Goal: Task Accomplishment & Management: Manage account settings

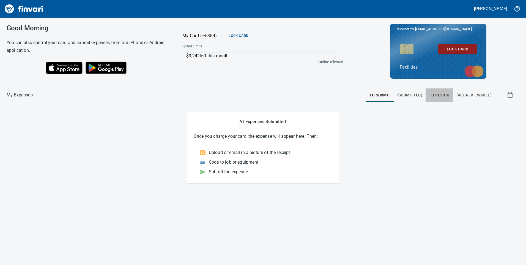
click at [442, 90] on button "To Review" at bounding box center [438, 94] width 27 height 13
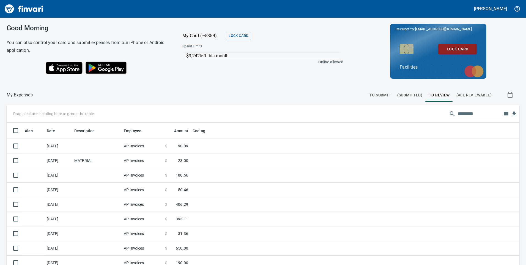
scroll to position [200, 500]
click at [503, 112] on icon "button" at bounding box center [505, 114] width 5 height 4
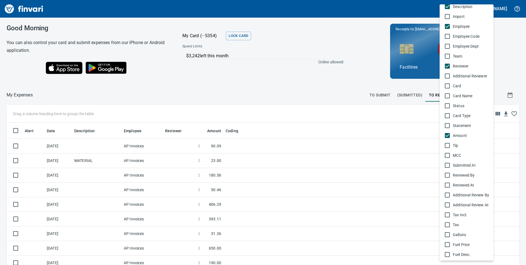
scroll to position [82, 0]
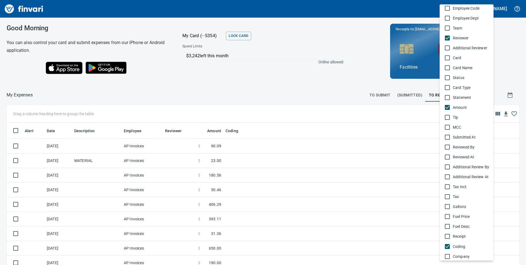
click at [331, 79] on div at bounding box center [263, 132] width 526 height 265
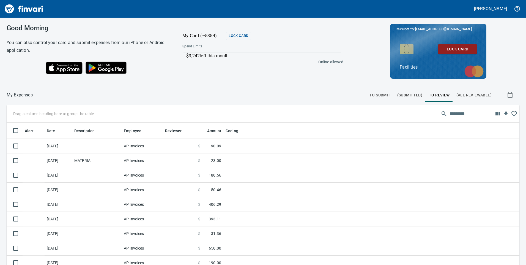
scroll to position [200, 500]
click at [495, 114] on icon "button" at bounding box center [497, 114] width 5 height 4
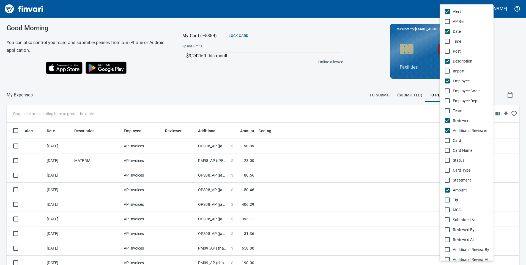
click at [297, 85] on div at bounding box center [263, 132] width 526 height 265
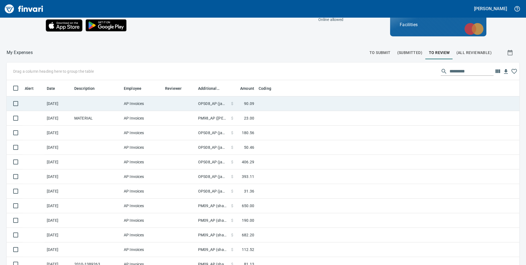
scroll to position [55, 0]
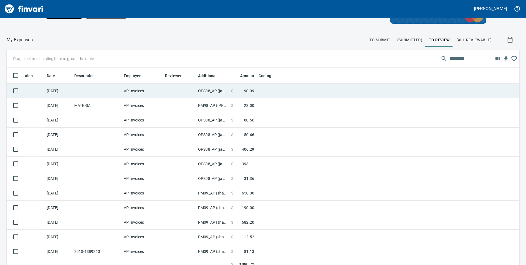
click at [164, 93] on td at bounding box center [179, 91] width 33 height 15
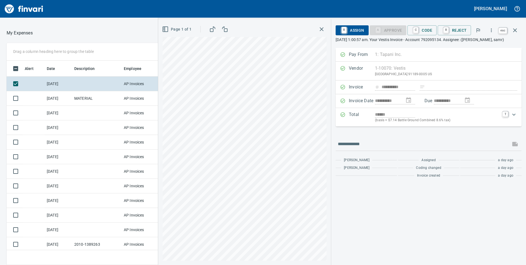
scroll to position [196, 363]
click at [514, 31] on icon "button" at bounding box center [514, 30] width 7 height 7
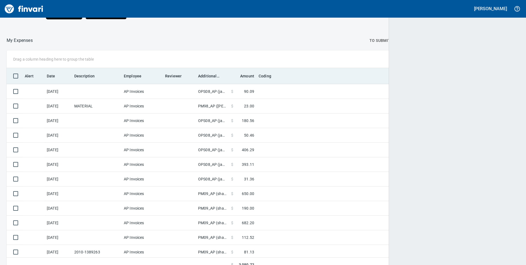
scroll to position [200, 499]
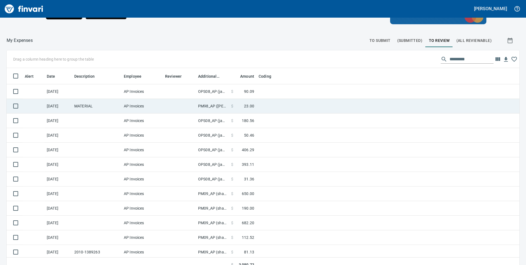
click at [178, 109] on td at bounding box center [179, 106] width 33 height 15
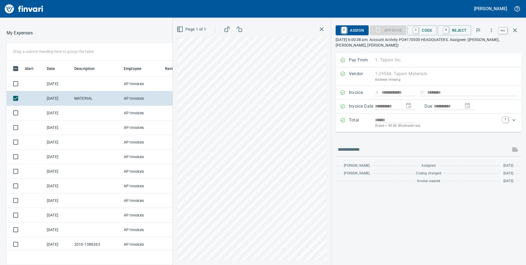
scroll to position [196, 363]
click at [516, 31] on icon "button" at bounding box center [514, 30] width 7 height 7
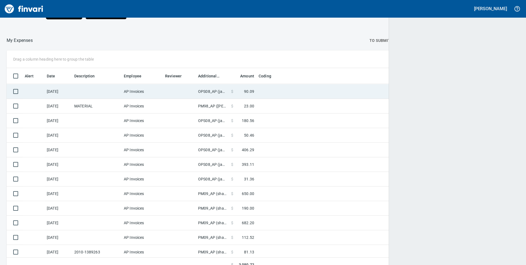
scroll to position [200, 499]
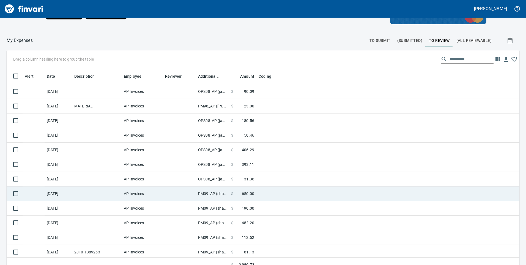
click at [170, 195] on td at bounding box center [179, 193] width 33 height 15
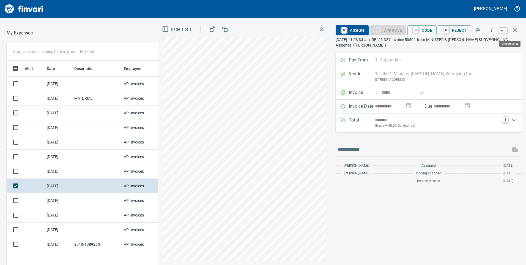
scroll to position [196, 363]
click at [514, 29] on icon "button" at bounding box center [515, 30] width 4 height 4
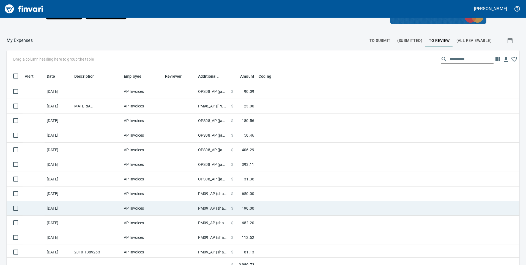
scroll to position [16, 0]
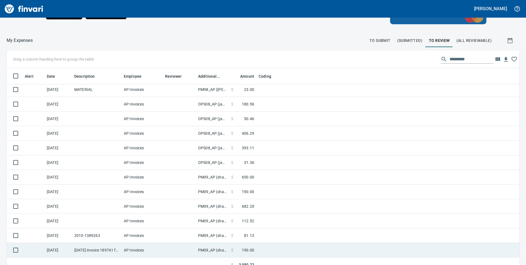
click at [173, 249] on td at bounding box center [179, 250] width 33 height 15
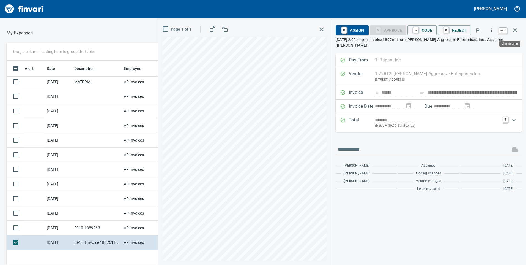
scroll to position [196, 363]
click at [513, 28] on icon "button" at bounding box center [514, 30] width 7 height 7
